Goal: Task Accomplishment & Management: Use online tool/utility

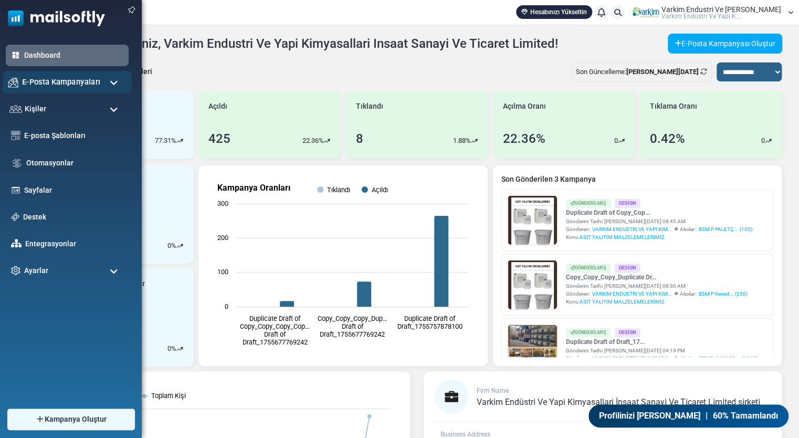
click at [39, 89] on div "E-Posta Kampanyaları" at bounding box center [67, 82] width 129 height 23
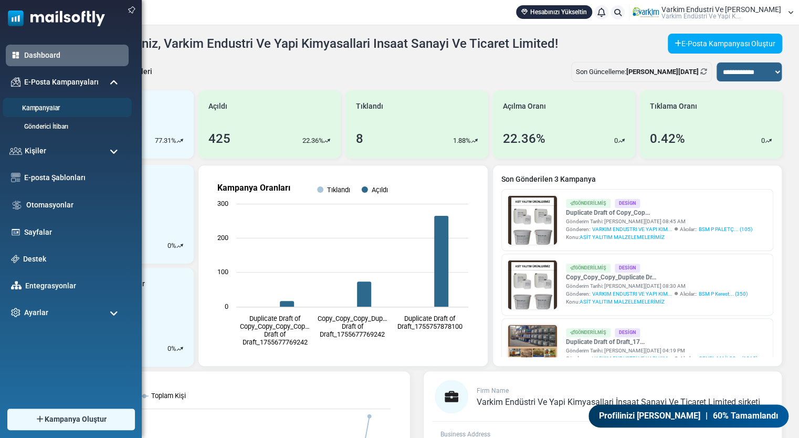
click at [59, 111] on link "Kampanyalar" at bounding box center [66, 108] width 126 height 10
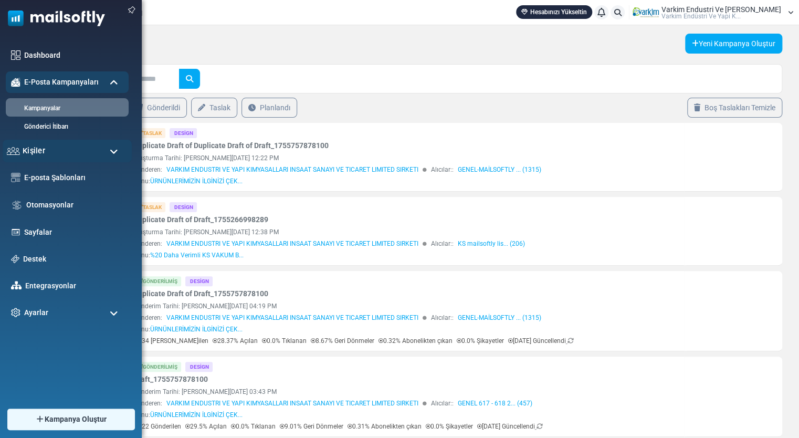
click at [59, 152] on div "Kişiler" at bounding box center [67, 151] width 129 height 23
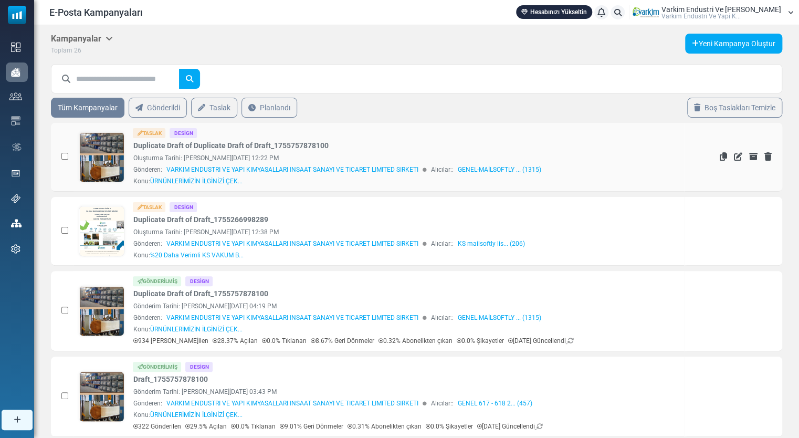
click at [103, 140] on link at bounding box center [101, 186] width 45 height 108
click at [765, 156] on icon "Sil" at bounding box center [767, 156] width 7 height 8
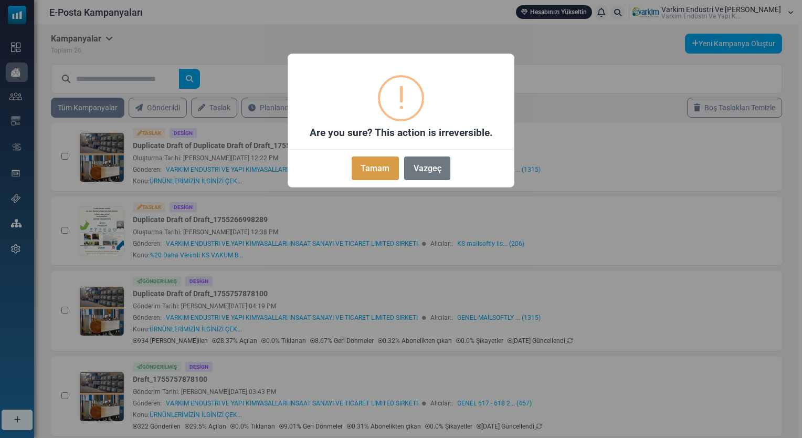
click at [387, 178] on button "Tamam" at bounding box center [375, 168] width 47 height 24
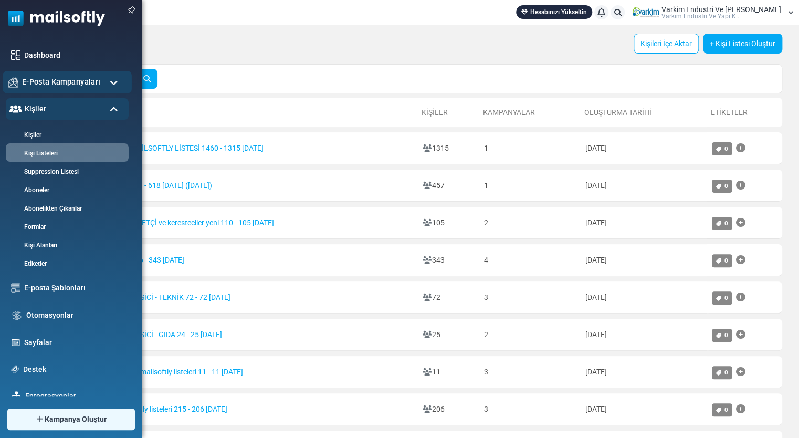
click at [41, 76] on span "E-Posta Kampanyaları" at bounding box center [61, 82] width 78 height 12
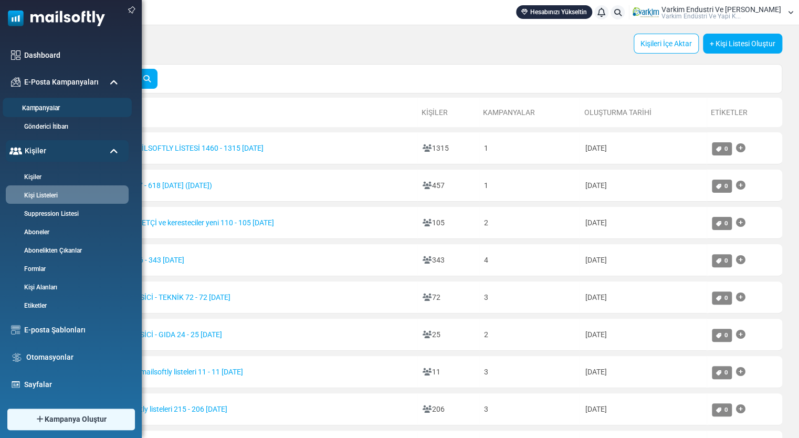
click at [55, 110] on link "Kampanyalar" at bounding box center [66, 108] width 126 height 10
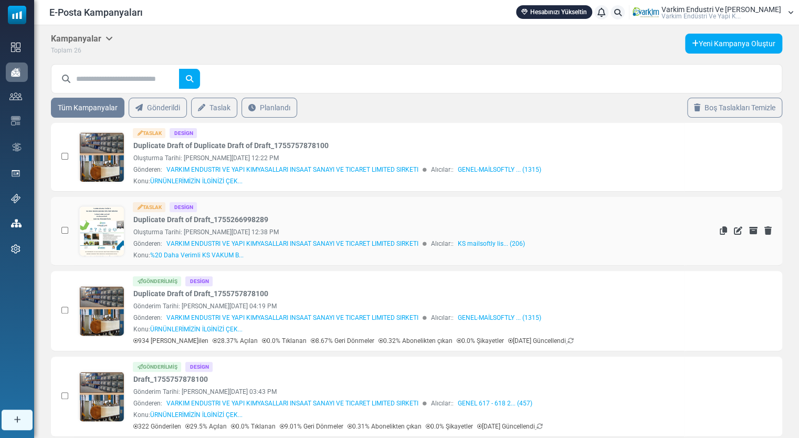
click at [109, 227] on link at bounding box center [101, 260] width 45 height 108
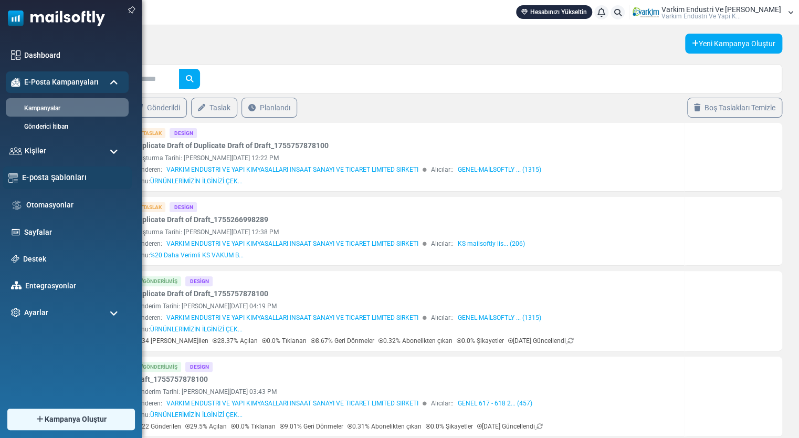
click at [78, 184] on div "E-posta Şablonları" at bounding box center [67, 177] width 129 height 23
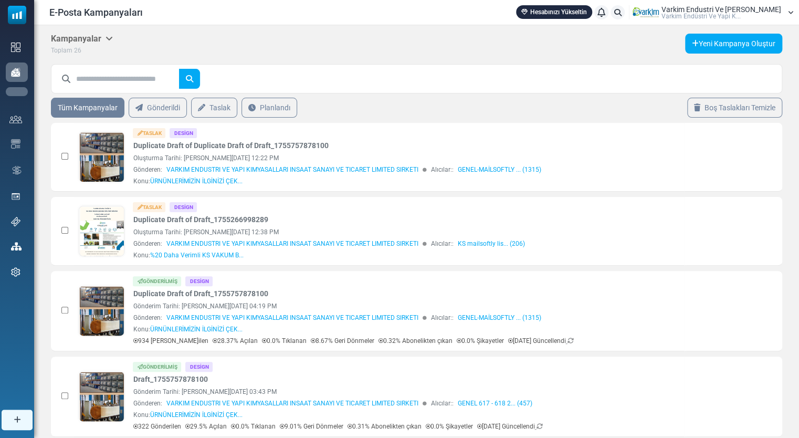
click at [0, 0] on link "E-posta Şablonları" at bounding box center [0, 0] width 0 height 0
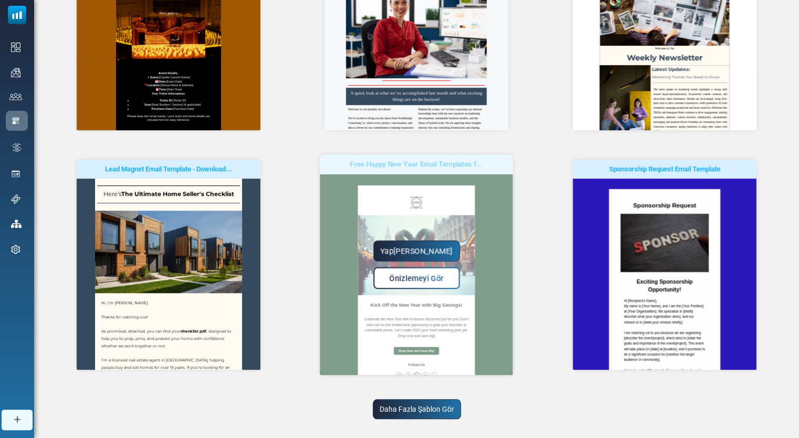
scroll to position [242, 0]
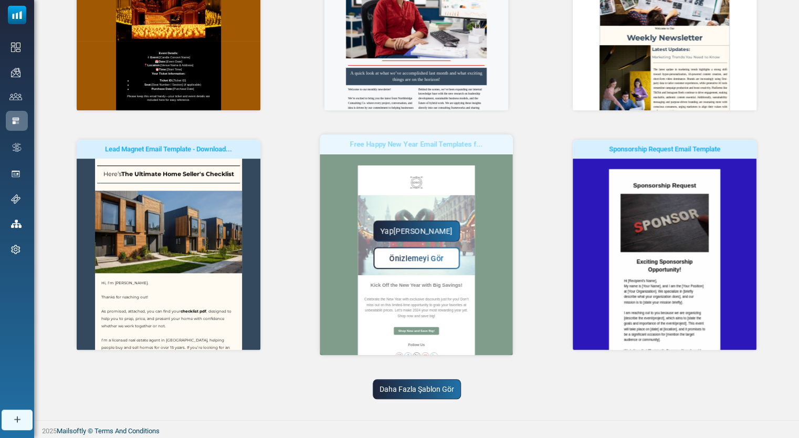
click at [434, 234] on link "Yapmaya Başla" at bounding box center [416, 231] width 87 height 21
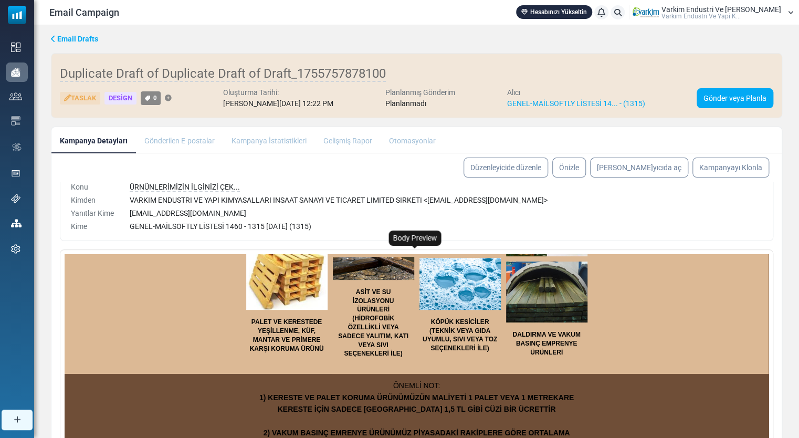
scroll to position [263, 0]
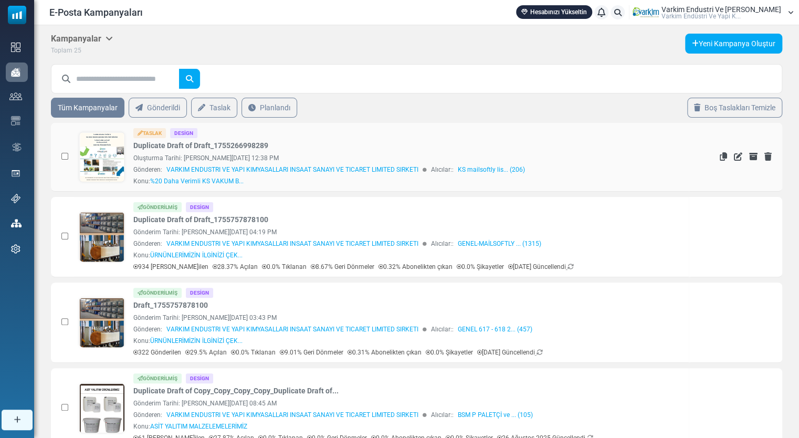
click at [119, 156] on link at bounding box center [101, 186] width 45 height 108
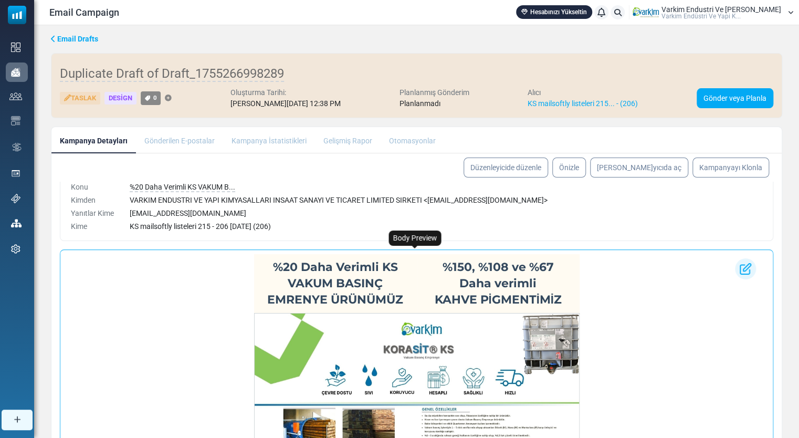
click at [264, 260] on h1 "%20 Daha Verimli KS VAKUM BASINÇ EMRENYE ÜRÜNÜMÜZ" at bounding box center [335, 283] width 152 height 48
click at [263, 265] on h1 "%20 Daha Verimli KS VAKUM BASINÇ EMRENYE ÜRÜNÜMÜZ" at bounding box center [335, 283] width 152 height 48
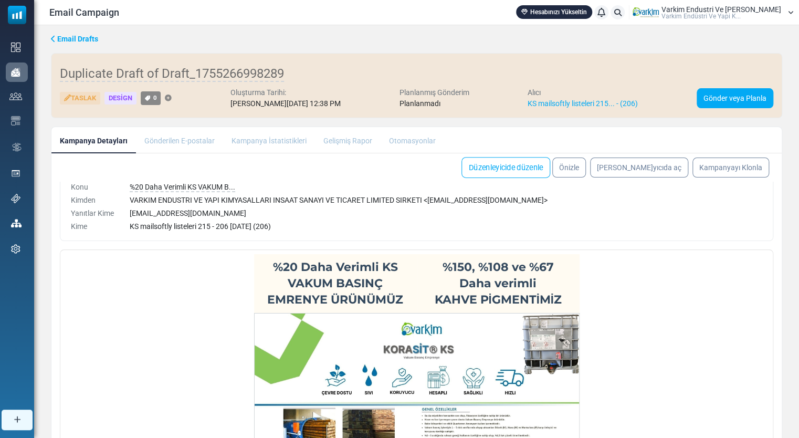
click at [539, 171] on link "Düzenleyicide düzenle" at bounding box center [505, 167] width 89 height 21
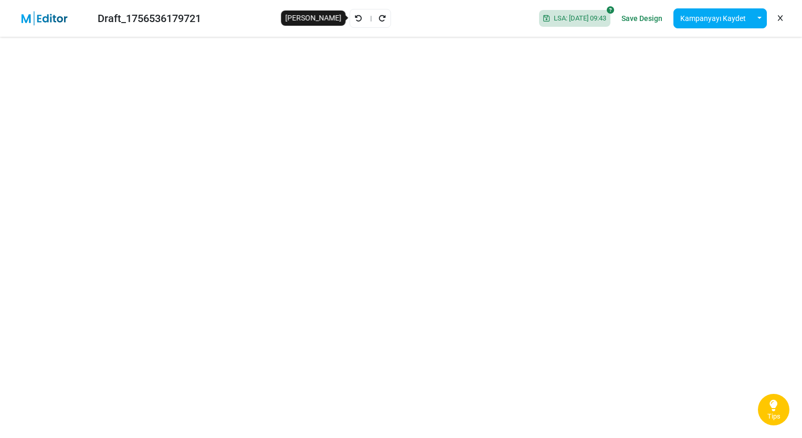
click at [355, 20] on icon "Geri Al" at bounding box center [358, 18] width 7 height 7
click at [731, 17] on button "Kampanyayı Kaydet" at bounding box center [713, 18] width 79 height 20
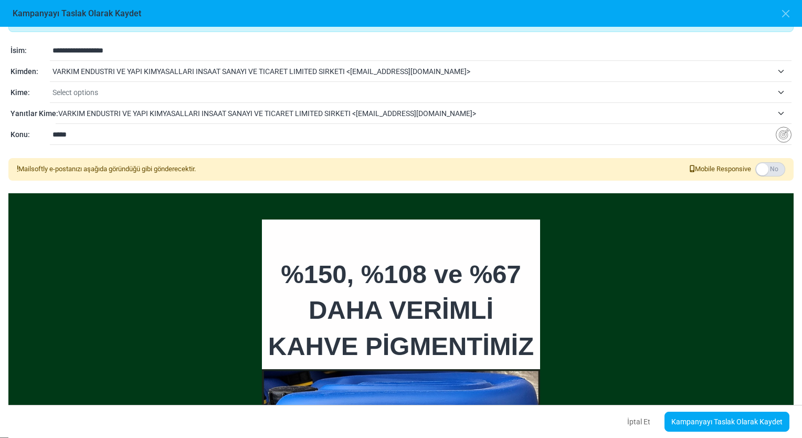
click at [779, 113] on span "VARKIM ENDUSTRI VE YAPI KIMYASALLARI INSAAT SANAYI VE TICARET LIMITED SIRKETI <…" at bounding box center [424, 113] width 733 height 19
drag, startPoint x: 339, startPoint y: 135, endPoint x: 12, endPoint y: 133, distance: 327.6
click at [12, 133] on div "**********" at bounding box center [401, 135] width 781 height 13
paste input "**********"
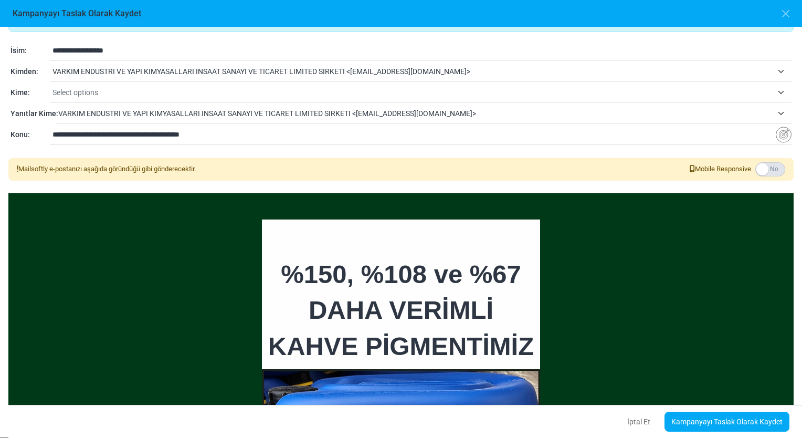
drag, startPoint x: 186, startPoint y: 133, endPoint x: 37, endPoint y: 119, distance: 150.3
click at [37, 119] on div "**********" at bounding box center [400, 92] width 785 height 105
click at [162, 137] on input "**********" at bounding box center [414, 134] width 723 height 20
drag, startPoint x: 162, startPoint y: 137, endPoint x: 8, endPoint y: 119, distance: 154.3
click at [8, 119] on div "**********" at bounding box center [400, 92] width 785 height 105
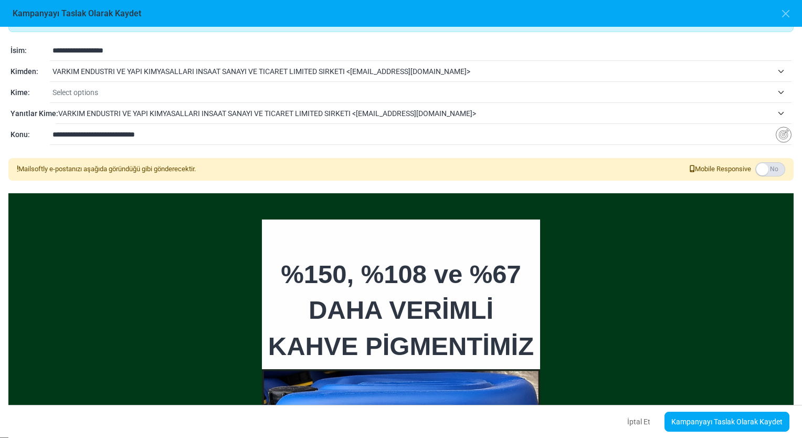
click at [231, 138] on input "**********" at bounding box center [414, 134] width 723 height 20
type input "**********"
click at [723, 414] on link "Kampanyayı Taslak Olarak Kaydet" at bounding box center [727, 422] width 125 height 20
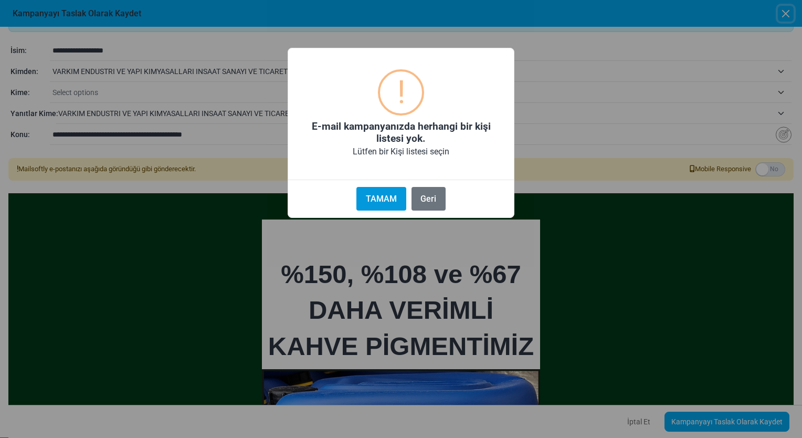
click at [391, 198] on button "TAMAM" at bounding box center [380, 199] width 49 height 24
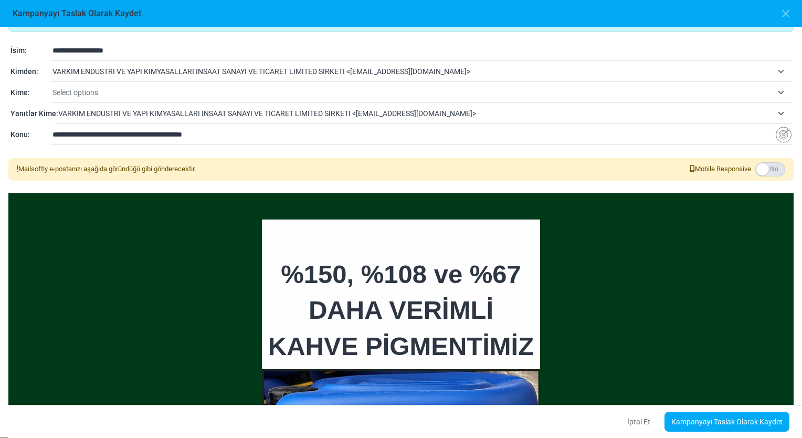
click at [212, 91] on span "Select options" at bounding box center [413, 92] width 720 height 13
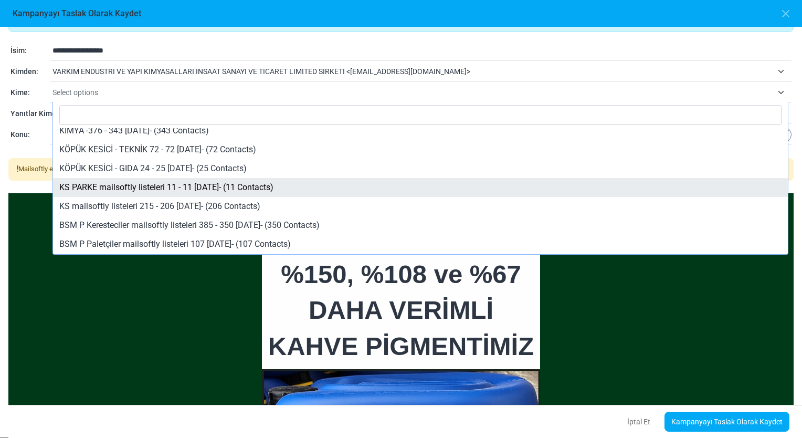
scroll to position [82, 0]
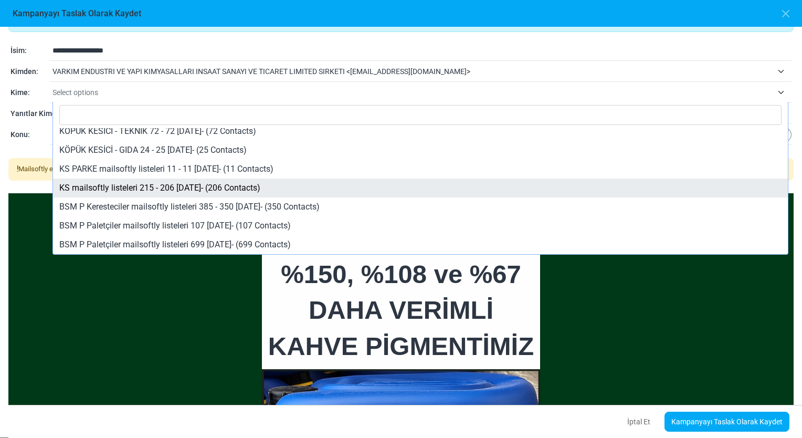
select select "*****"
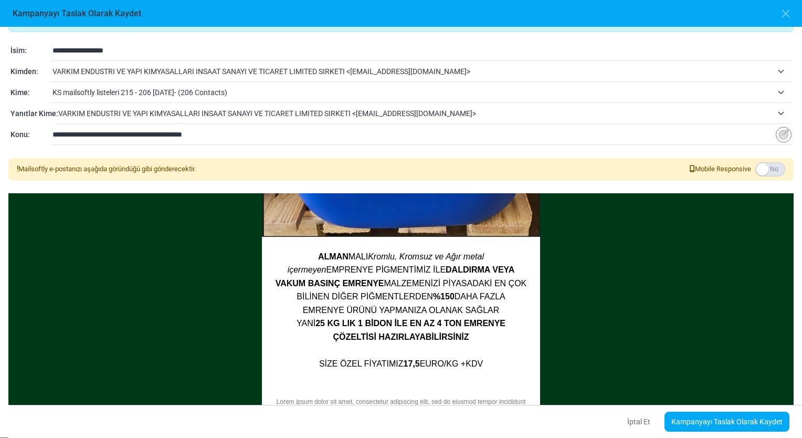
scroll to position [475, 0]
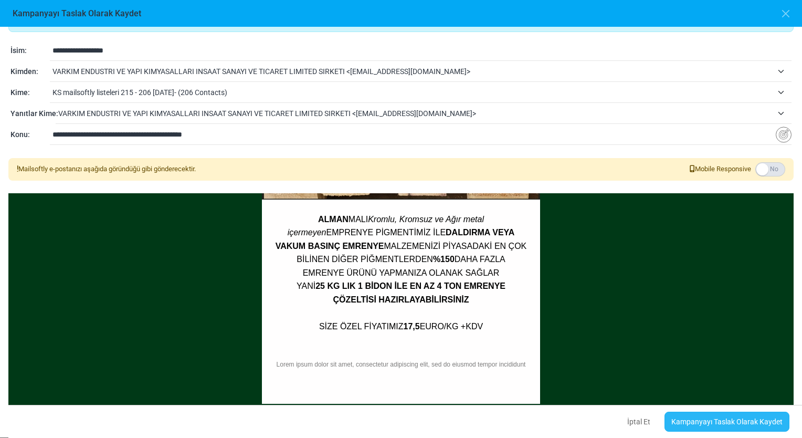
click at [710, 417] on link "Kampanyayı Taslak Olarak Kaydet" at bounding box center [727, 422] width 125 height 20
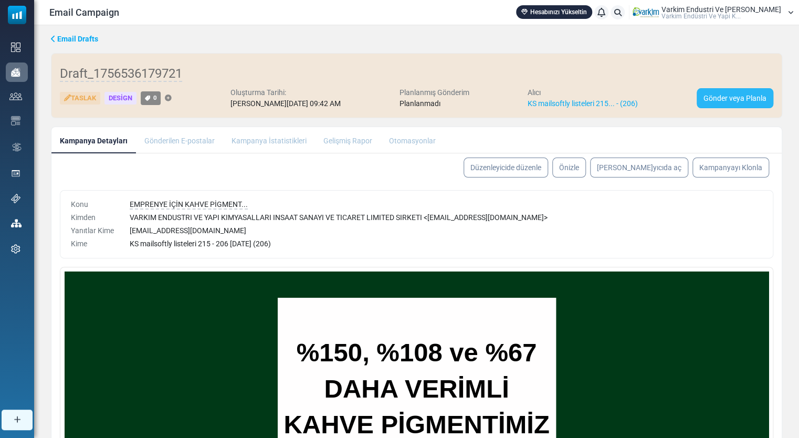
click at [731, 103] on link "Gönder veya Planla" at bounding box center [735, 98] width 77 height 20
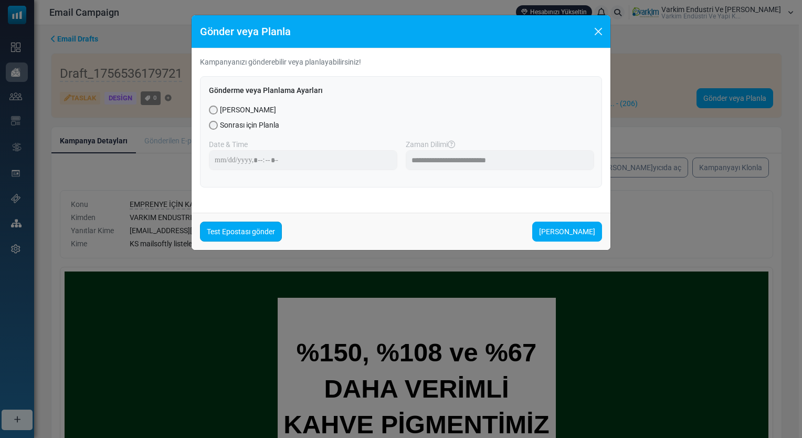
click at [247, 236] on link "Test Epostası gönder" at bounding box center [241, 232] width 82 height 20
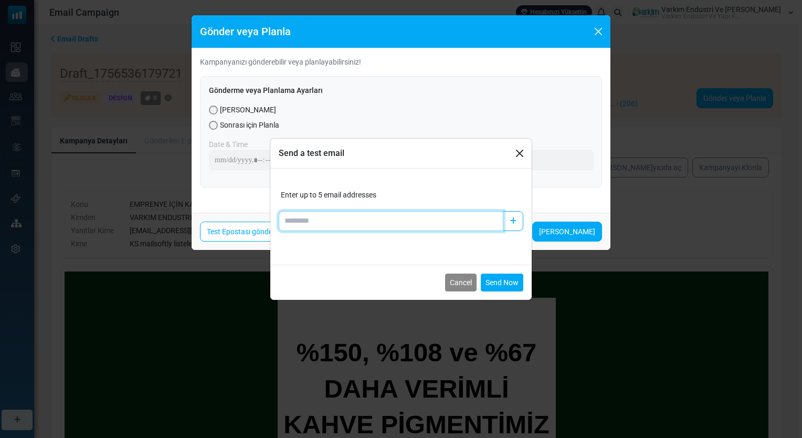
click at [336, 222] on input "Add email" at bounding box center [391, 221] width 225 height 20
type input "**********"
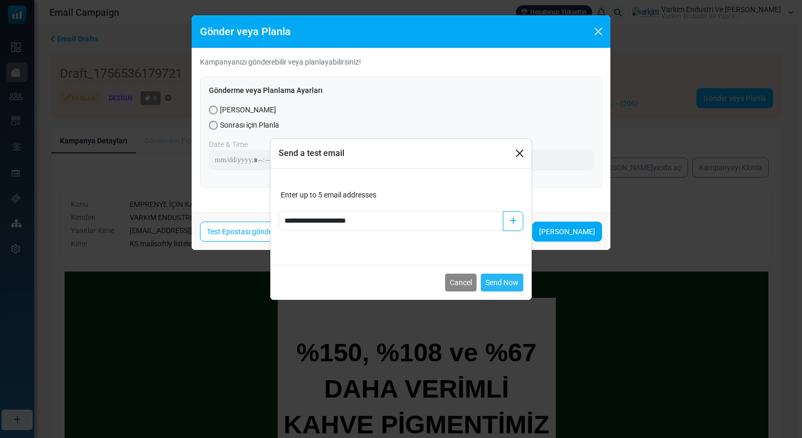
click at [494, 282] on button "Send Now" at bounding box center [502, 283] width 43 height 18
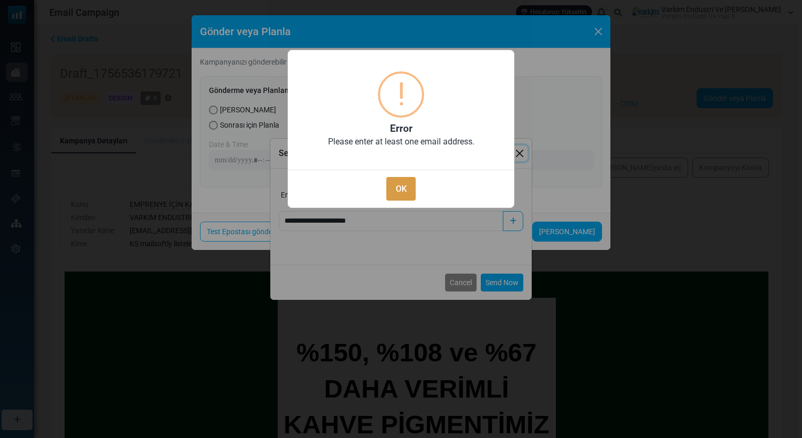
click at [404, 188] on button "OK" at bounding box center [400, 189] width 29 height 24
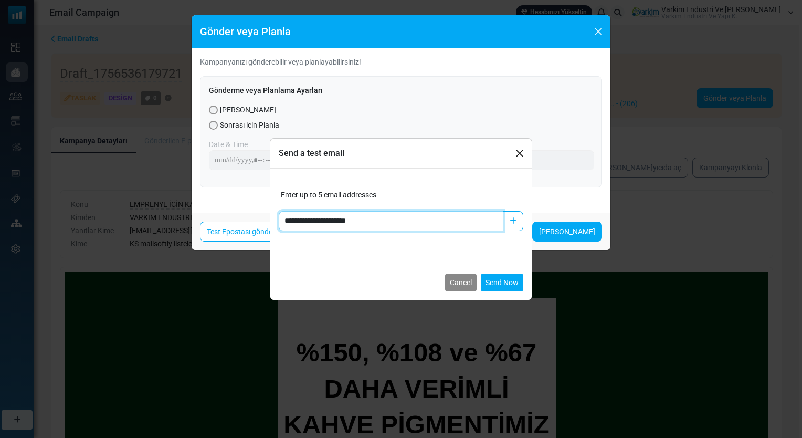
click at [453, 221] on input "**********" at bounding box center [391, 221] width 225 height 20
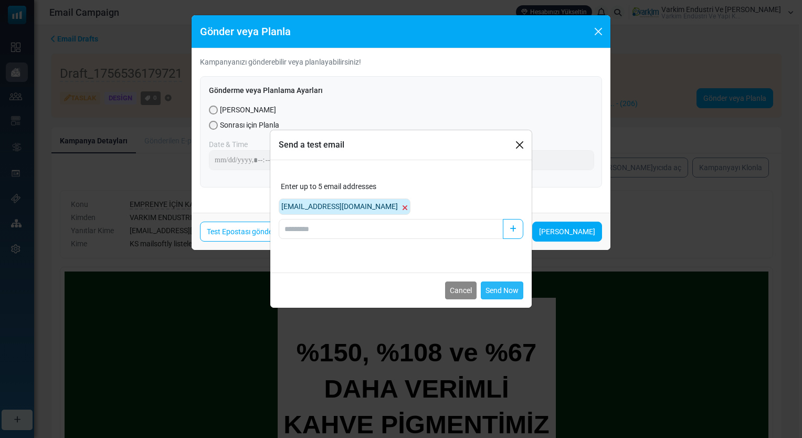
click at [512, 292] on button "Send Now" at bounding box center [502, 290] width 43 height 18
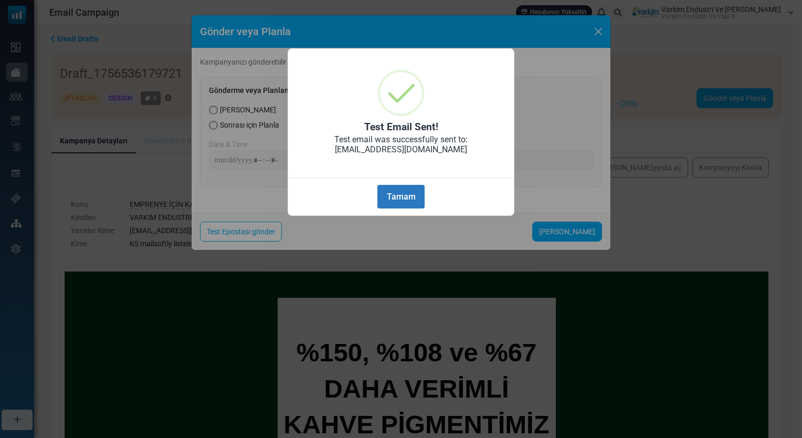
click at [410, 205] on button "Tamam" at bounding box center [400, 197] width 47 height 24
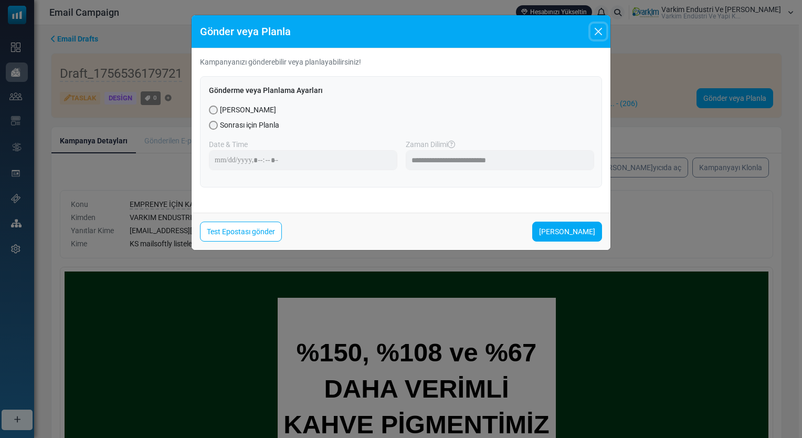
click at [599, 35] on button "Close" at bounding box center [599, 32] width 16 height 16
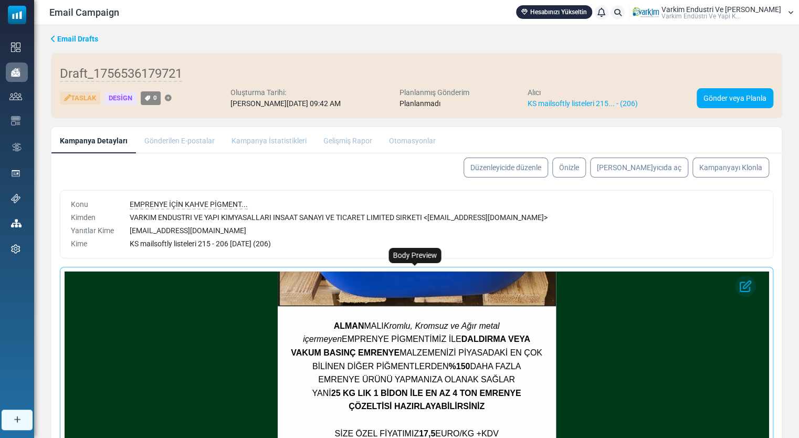
scroll to position [449, 0]
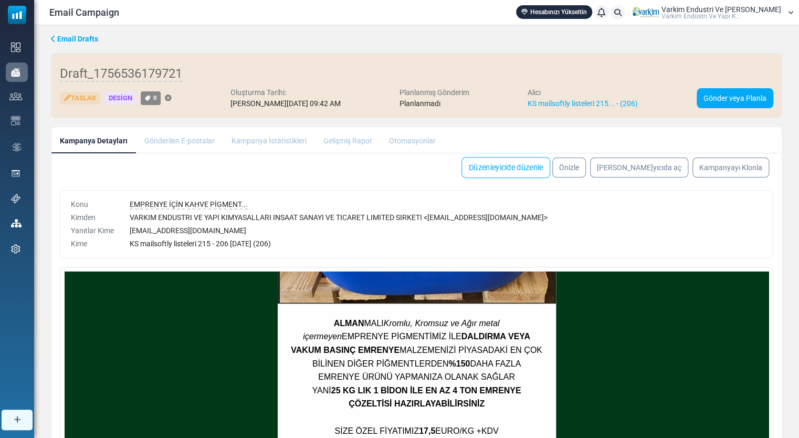
click at [550, 173] on link "Düzenleyicide düzenle" at bounding box center [505, 167] width 89 height 21
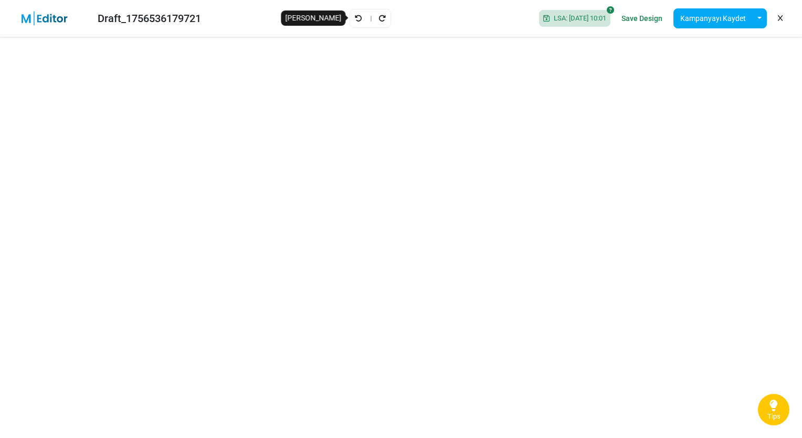
click at [355, 15] on icon "Geri Al" at bounding box center [358, 18] width 7 height 7
click at [719, 26] on button "Kampanyayı Kaydet" at bounding box center [713, 18] width 79 height 20
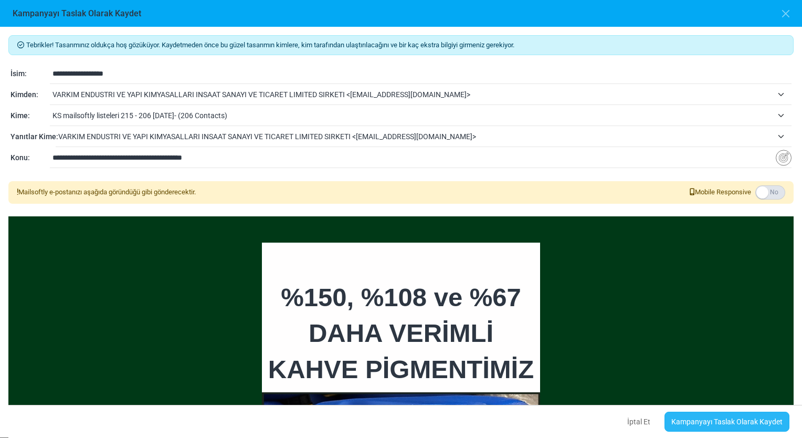
click at [720, 424] on link "Kampanyayı Taslak Olarak Kaydet" at bounding box center [727, 422] width 125 height 20
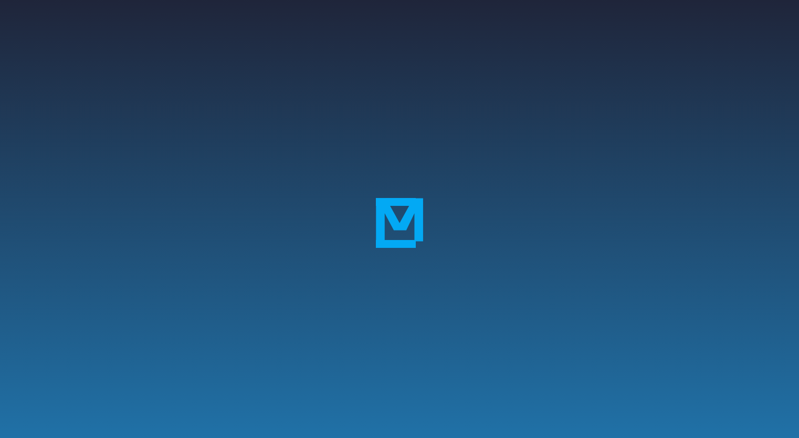
select select "**********"
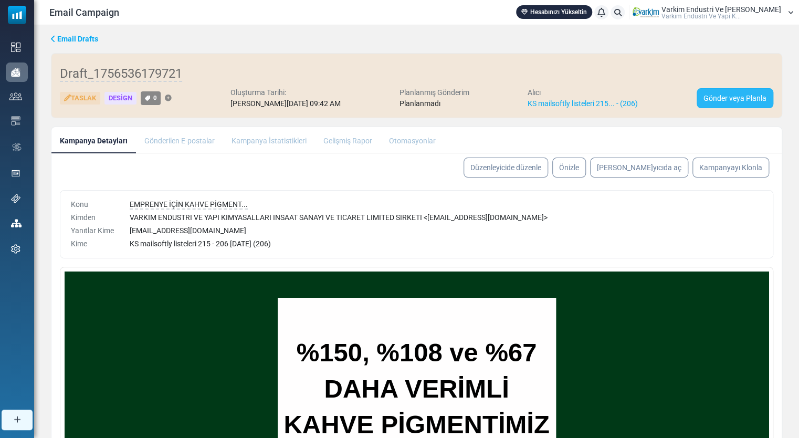
click at [737, 91] on link "Gönder veya Planla" at bounding box center [735, 98] width 77 height 20
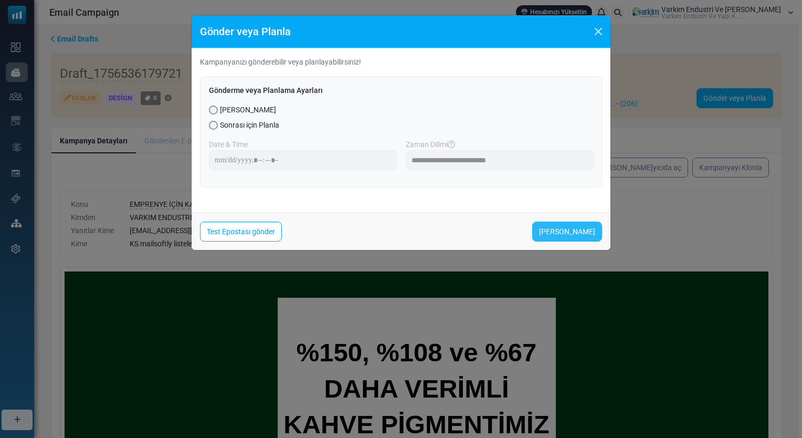
click at [578, 232] on link "Şimdi Gönder" at bounding box center [567, 232] width 70 height 20
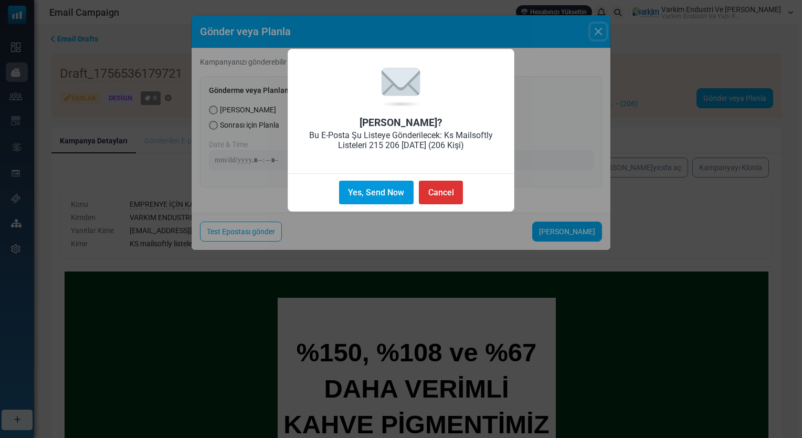
click at [358, 190] on button "Yes, Send Now" at bounding box center [376, 193] width 75 height 24
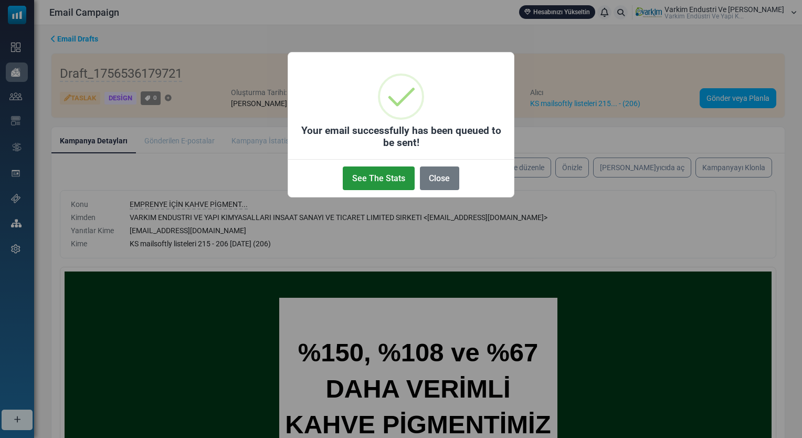
click at [380, 166] on button "See The Stats" at bounding box center [378, 178] width 71 height 24
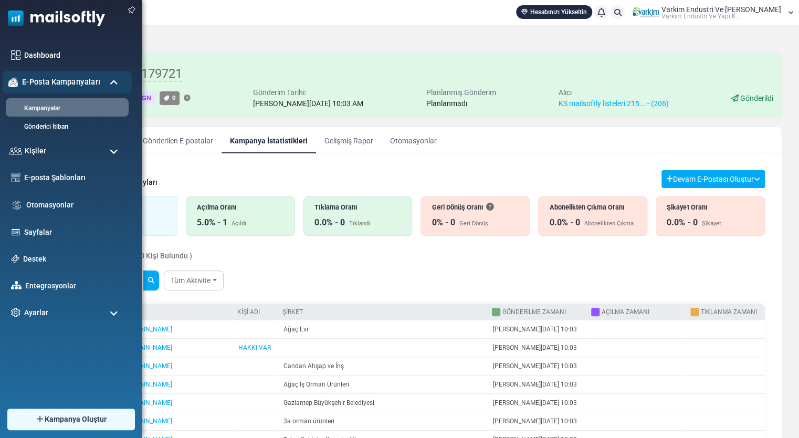
click at [51, 85] on span "E-Posta Kampanyaları" at bounding box center [61, 82] width 78 height 12
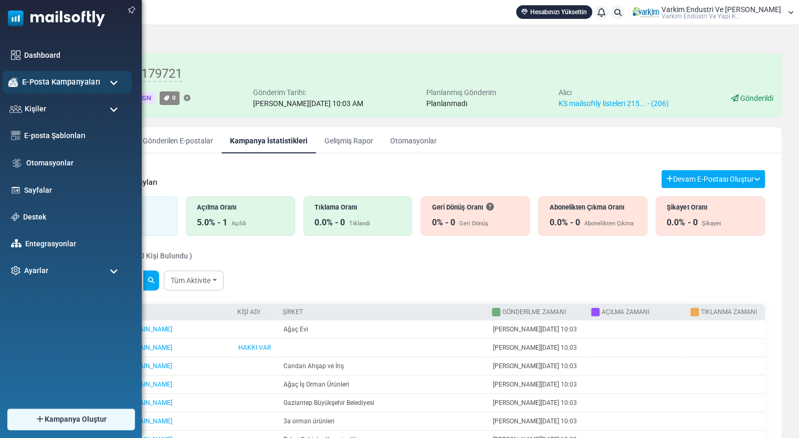
click at [51, 85] on span "E-Posta Kampanyaları" at bounding box center [61, 82] width 78 height 12
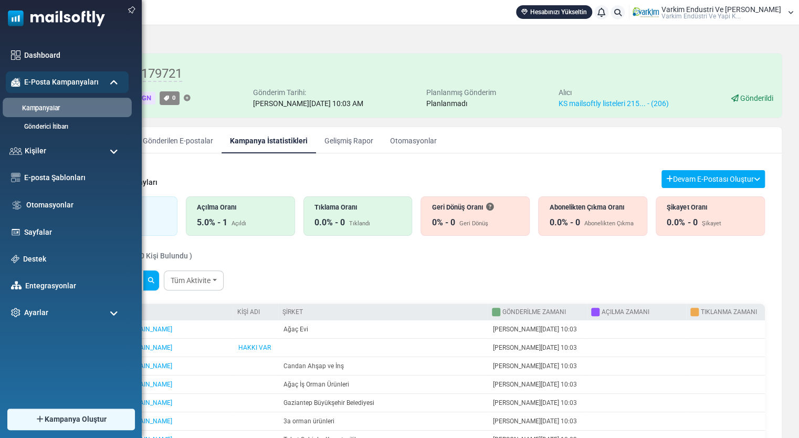
click at [92, 107] on link "Kampanyalar" at bounding box center [66, 108] width 126 height 10
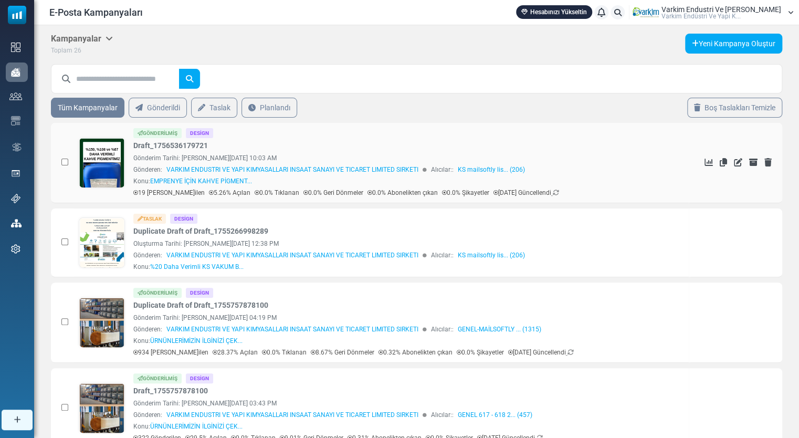
click at [114, 153] on link at bounding box center [101, 192] width 45 height 108
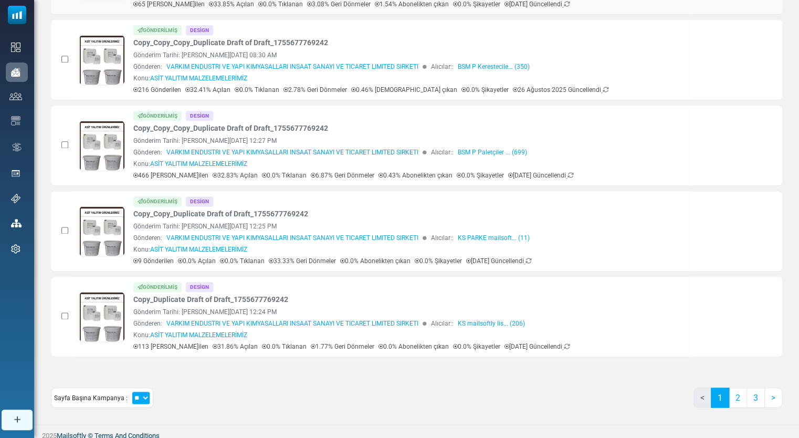
scroll to position [605, 0]
click at [743, 395] on link "2" at bounding box center [738, 397] width 18 height 20
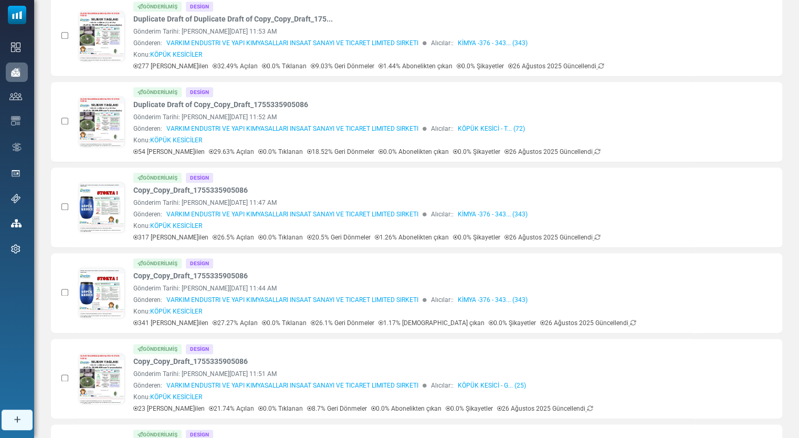
scroll to position [617, 0]
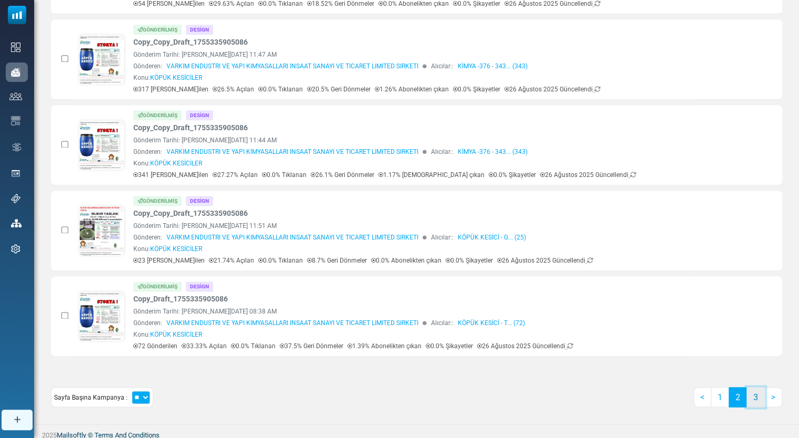
click at [757, 395] on link "3" at bounding box center [756, 397] width 18 height 20
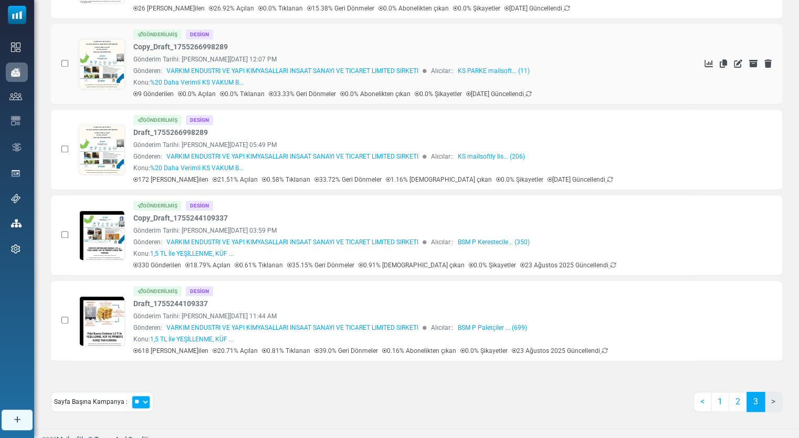
scroll to position [361, 0]
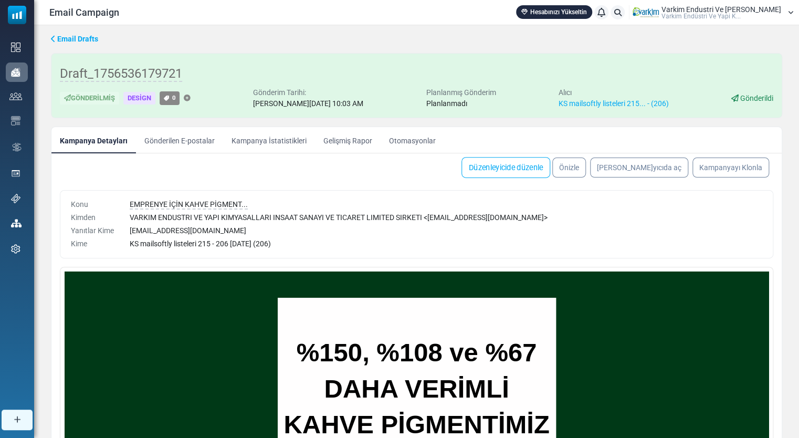
click at [550, 169] on link "Düzenleyicide düzenle" at bounding box center [505, 167] width 89 height 21
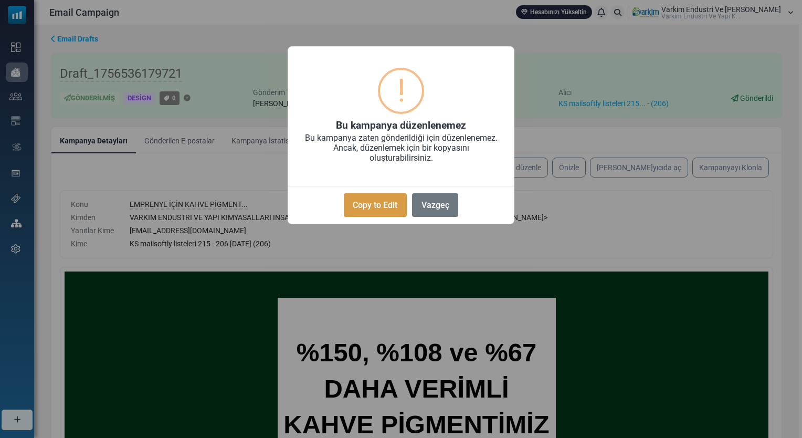
click at [384, 205] on button "Copy to Edit" at bounding box center [375, 205] width 63 height 24
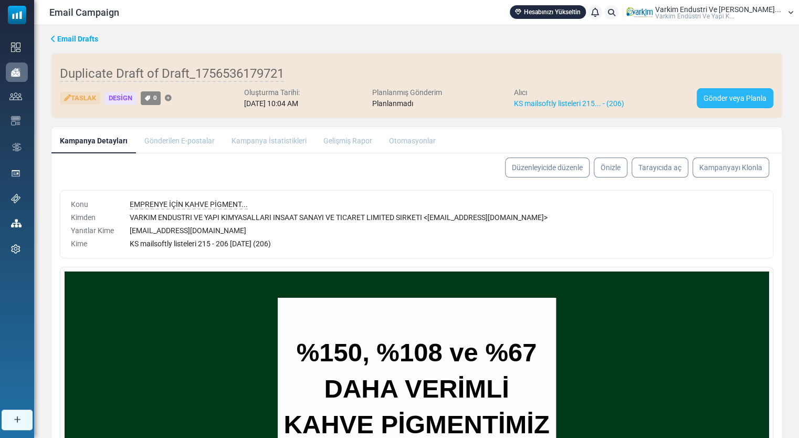
click at [737, 99] on link "Gönder veya Planla" at bounding box center [735, 98] width 77 height 20
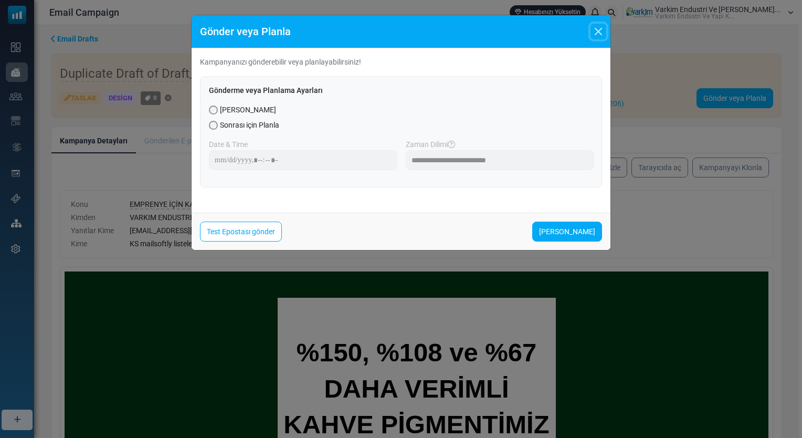
click at [599, 30] on button "Close" at bounding box center [599, 32] width 16 height 16
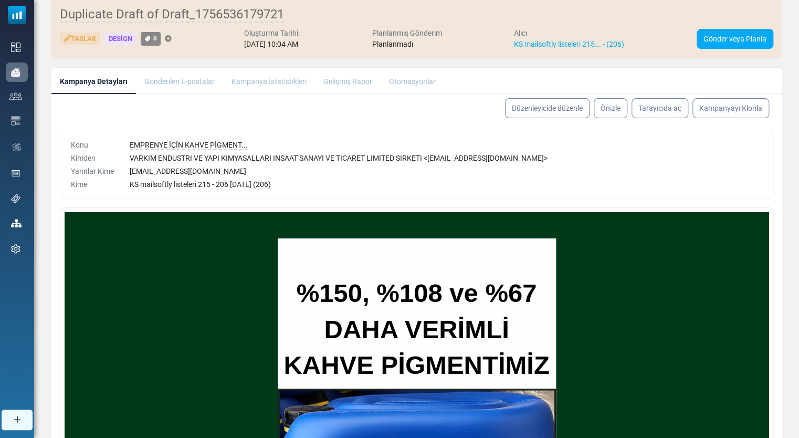
scroll to position [87, 0]
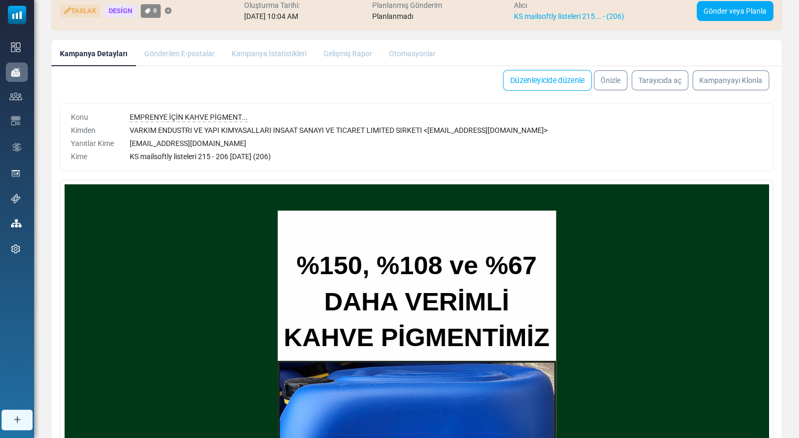
click at [550, 85] on link "Düzenleyicide düzenle" at bounding box center [547, 80] width 89 height 21
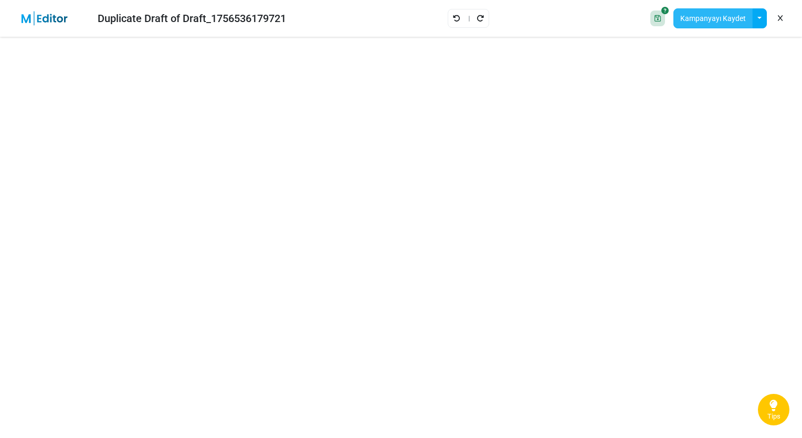
click at [698, 17] on button "Kampanyayı Kaydet" at bounding box center [713, 18] width 79 height 20
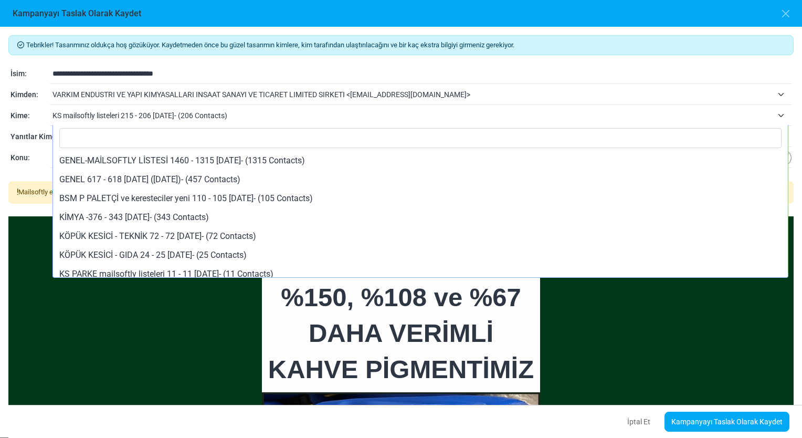
click at [214, 115] on span "KS mailsoftly listeleri 215 - 206 [DATE]- (206 Contacts)" at bounding box center [413, 115] width 720 height 13
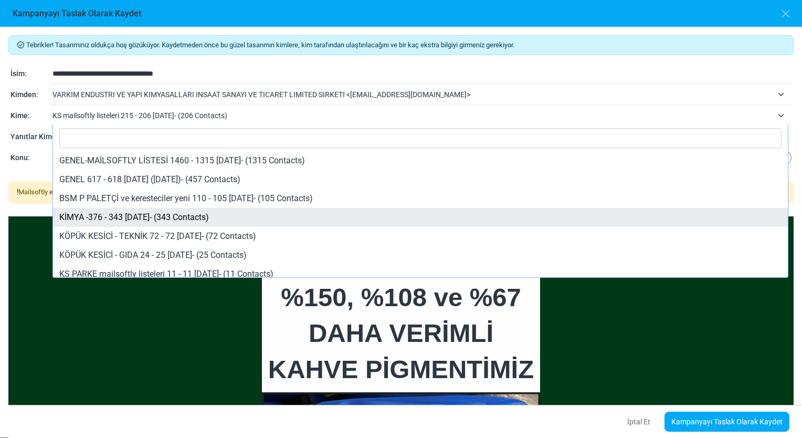
scroll to position [82, 0]
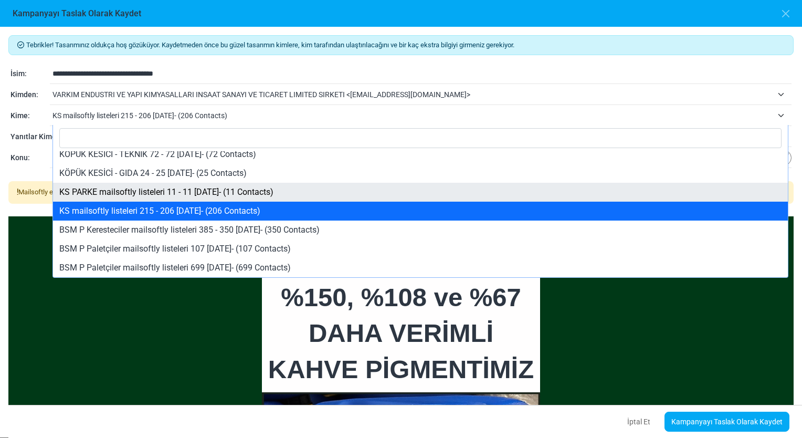
select select "*****"
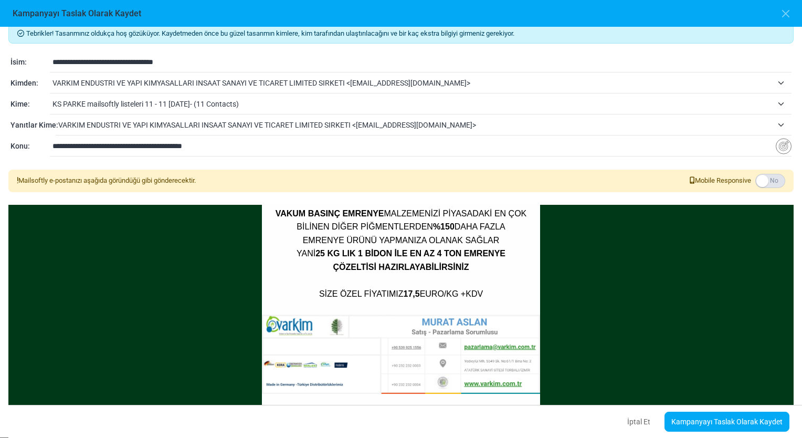
scroll to position [23, 0]
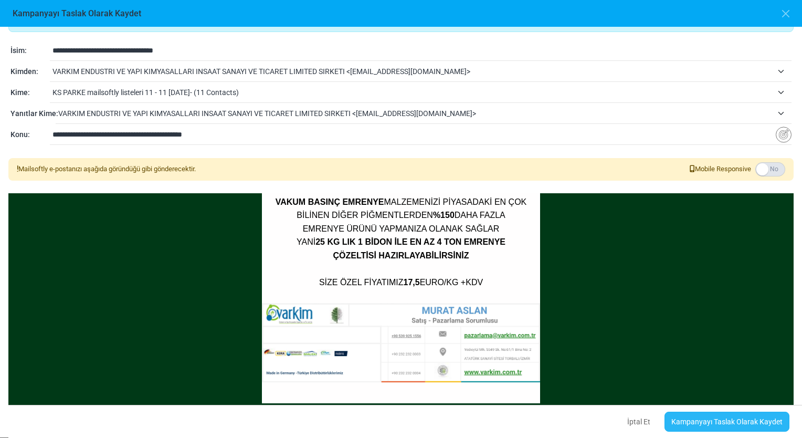
click at [731, 423] on link "Kampanyayı Taslak Olarak Kaydet" at bounding box center [727, 422] width 125 height 20
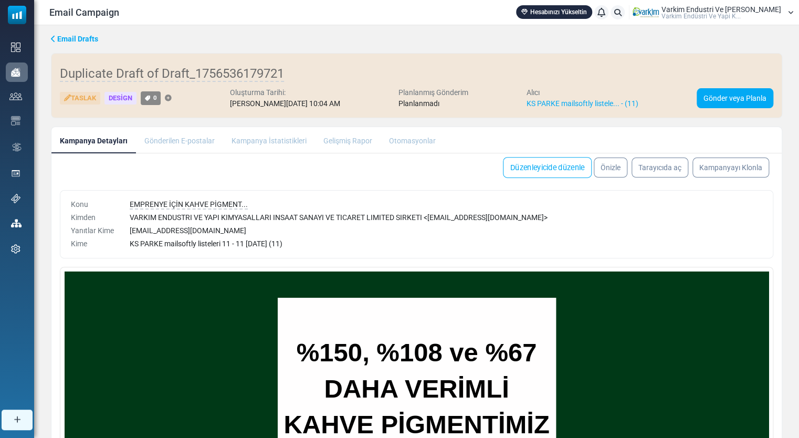
click at [540, 164] on link "Düzenleyicide düzenle" at bounding box center [547, 167] width 89 height 21
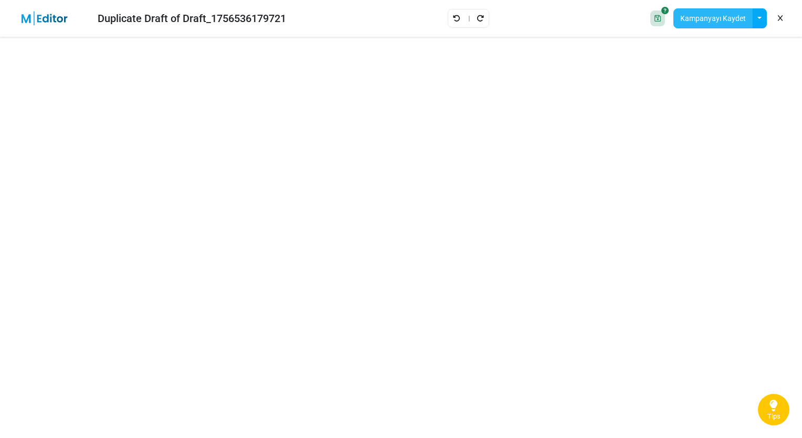
click at [724, 19] on button "Kampanyayı Kaydet" at bounding box center [713, 18] width 79 height 20
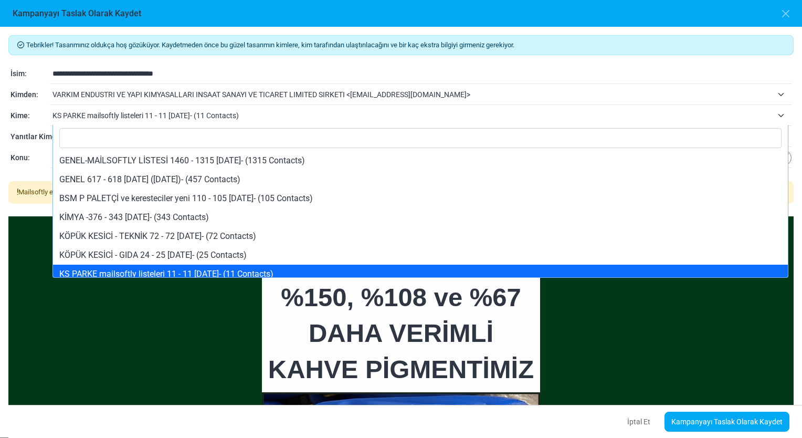
click at [235, 112] on span "KS PARKE mailsoftly listeleri 11 - 11 [DATE]- (11 Contacts)" at bounding box center [413, 115] width 720 height 13
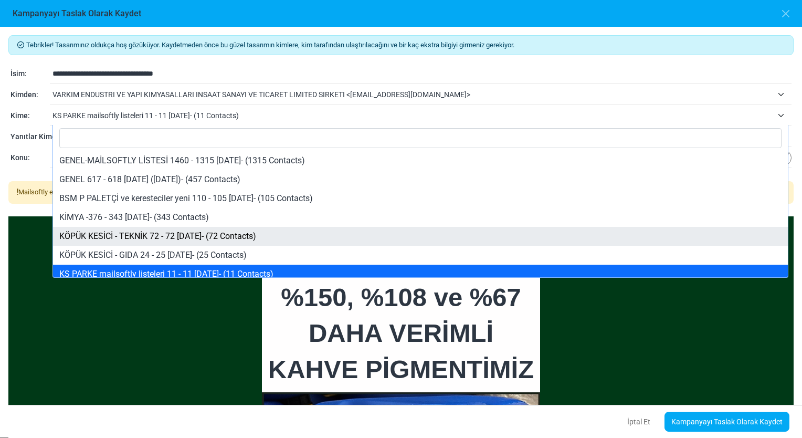
scroll to position [82, 0]
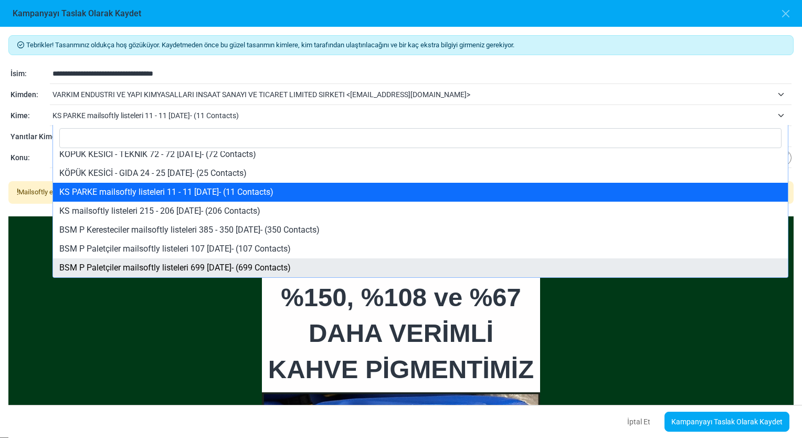
click at [0, 209] on html "Mailsoftly Hesabınızı Yükseltin Bildirimler Varkim Endustri Ve Yapi Kim... Vark…" at bounding box center [401, 218] width 802 height 437
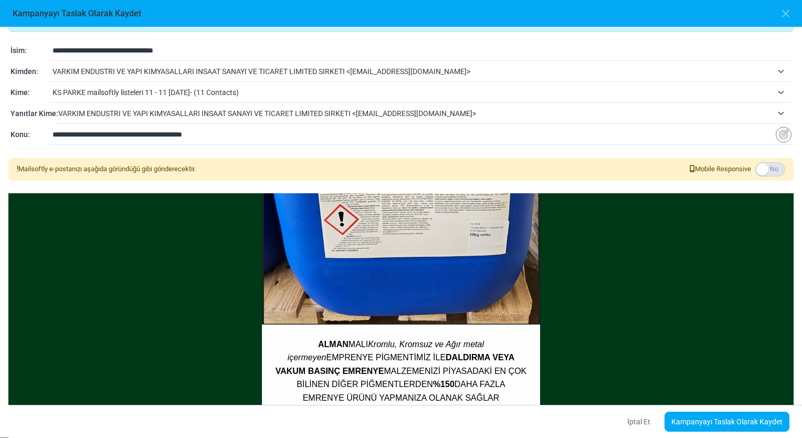
scroll to position [0, 0]
